Goal: Navigation & Orientation: Find specific page/section

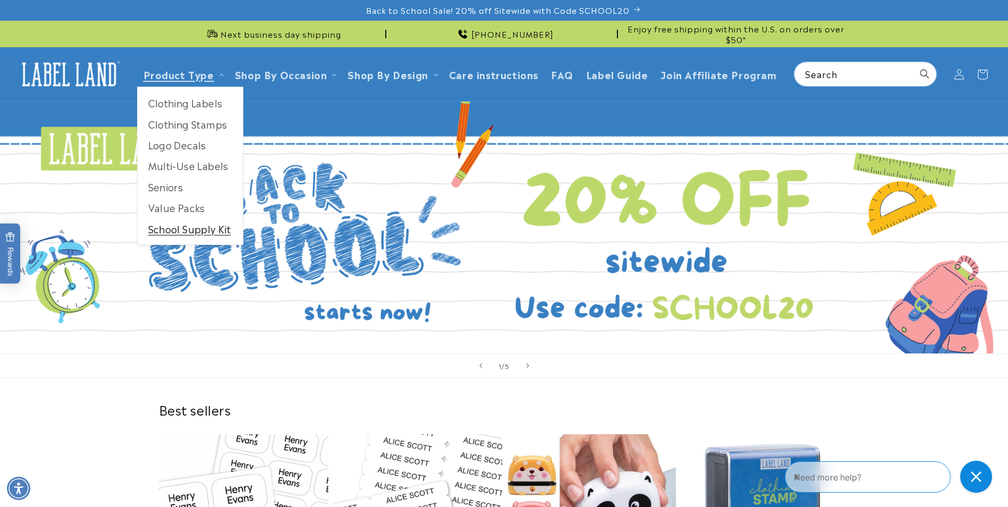
click at [209, 229] on link "School Supply Kit" at bounding box center [190, 228] width 105 height 21
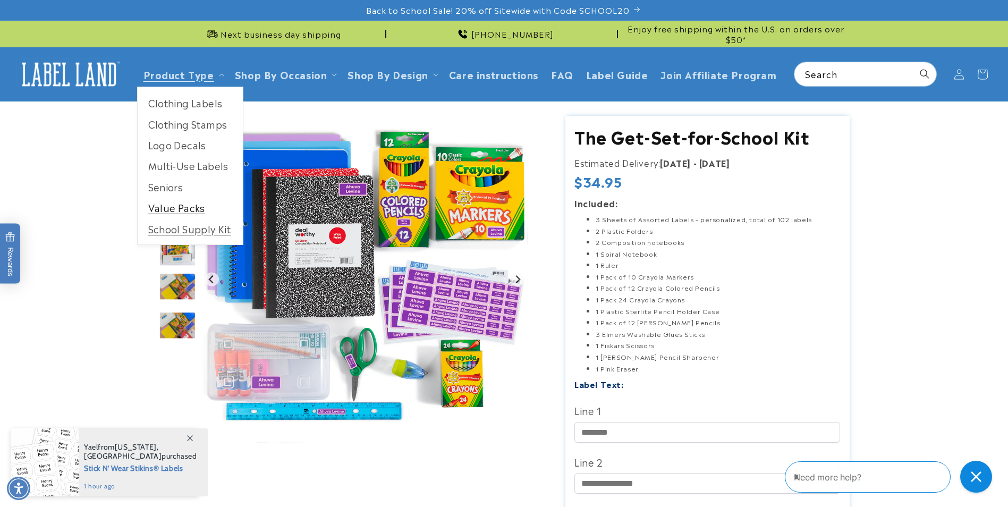
click at [192, 204] on link "Value Packs" at bounding box center [190, 207] width 105 height 21
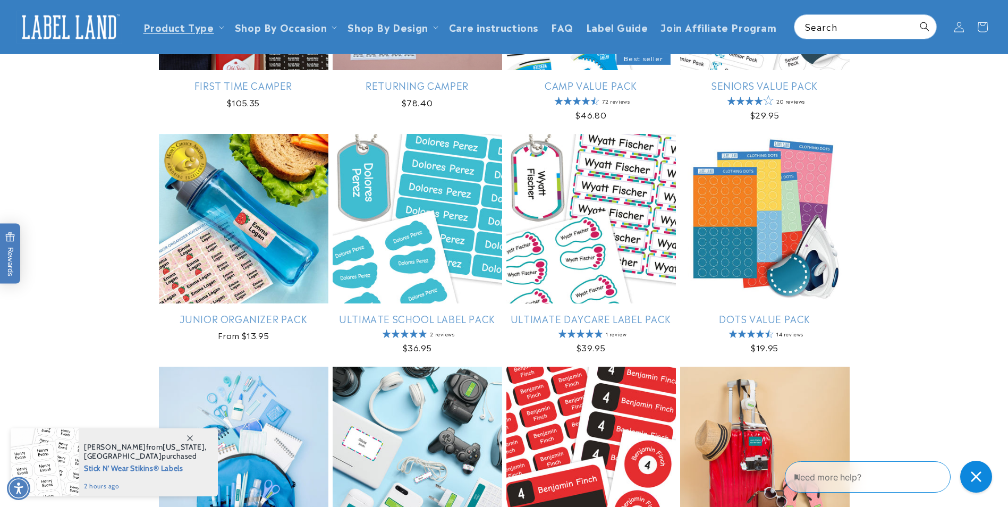
scroll to position [264, 0]
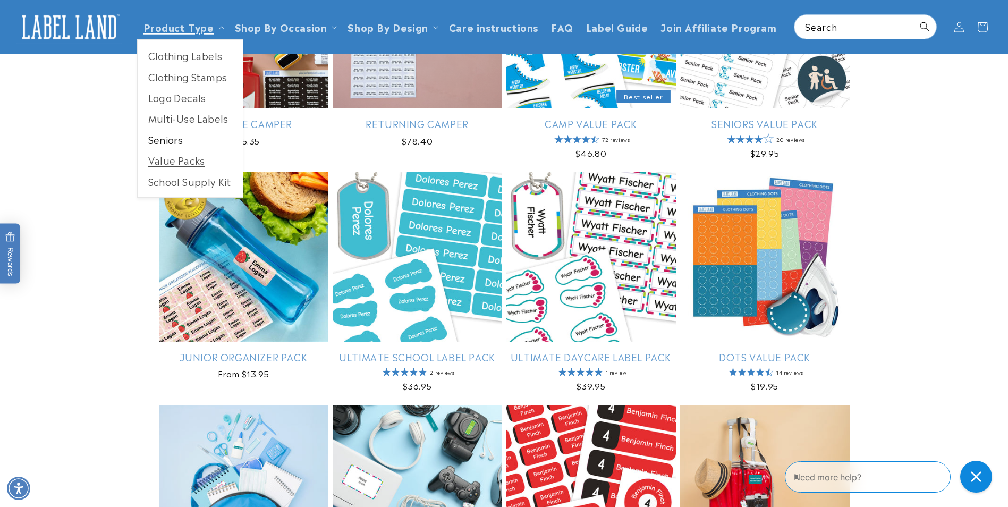
click at [166, 143] on link "Seniors" at bounding box center [190, 139] width 105 height 21
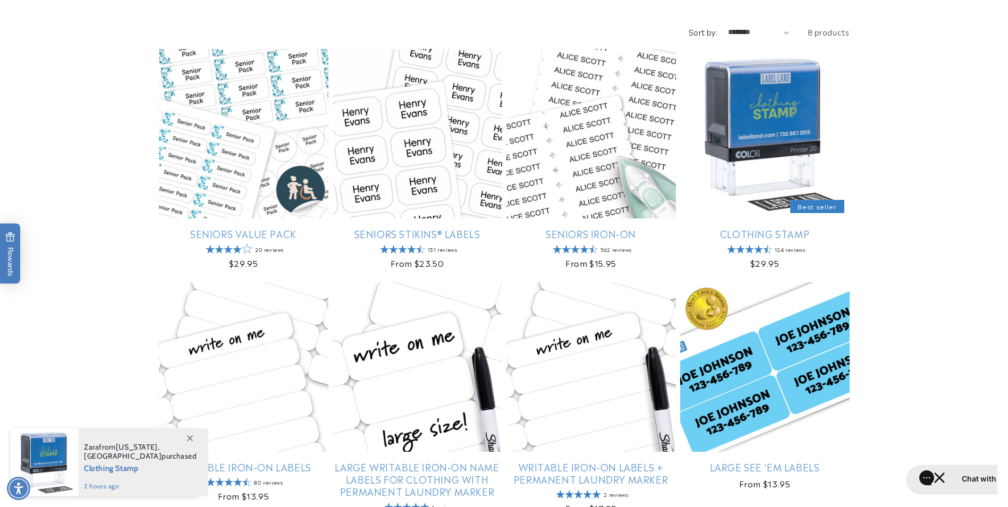
scroll to position [213, 0]
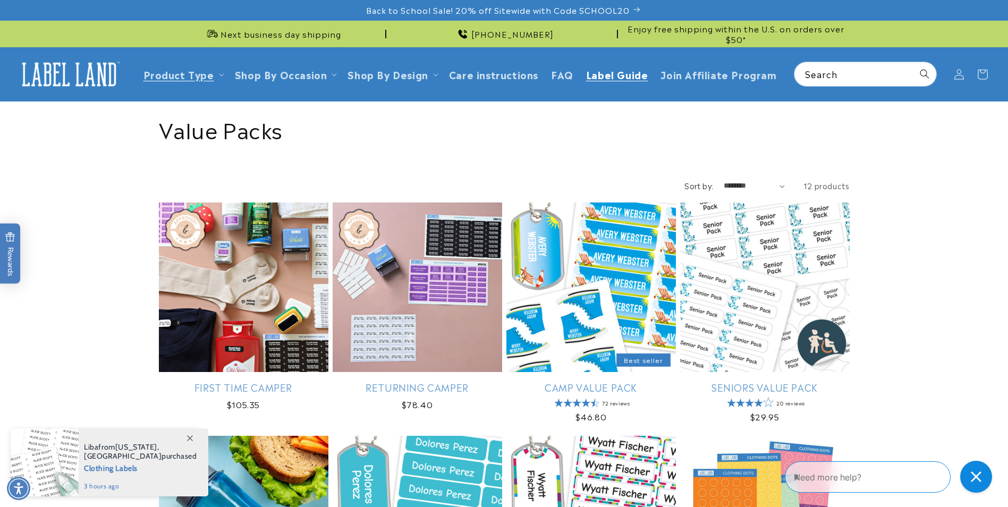
click at [598, 71] on span "Label Guide" at bounding box center [617, 74] width 62 height 12
